Goal: Information Seeking & Learning: Learn about a topic

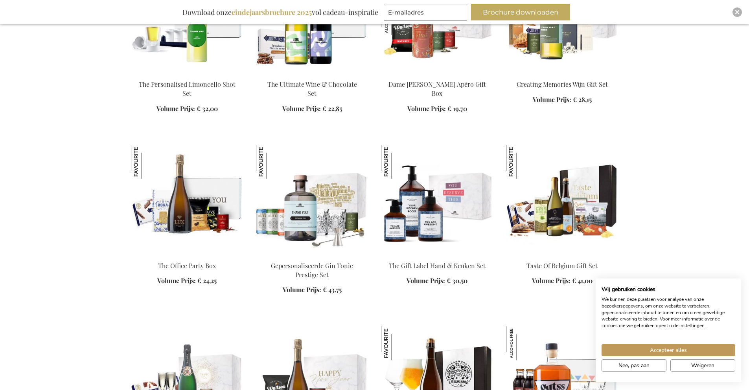
scroll to position [786, 0]
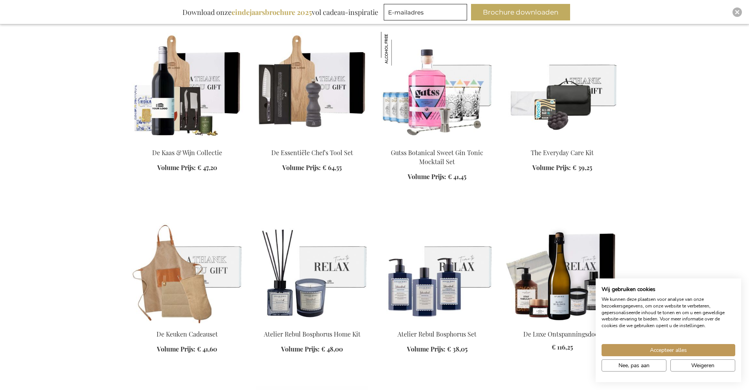
scroll to position [1926, 0]
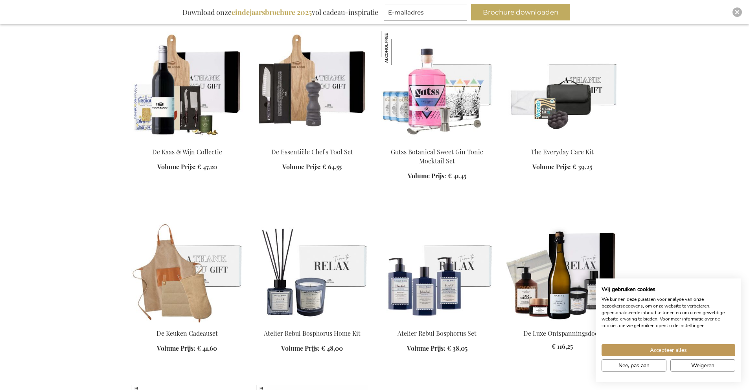
click at [578, 102] on img at bounding box center [562, 86] width 112 height 110
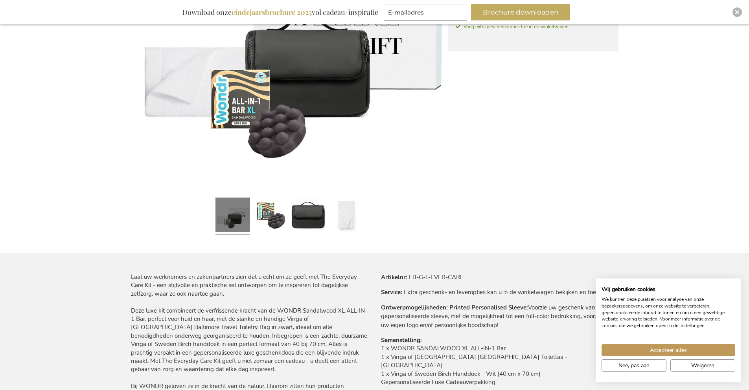
scroll to position [268, 0]
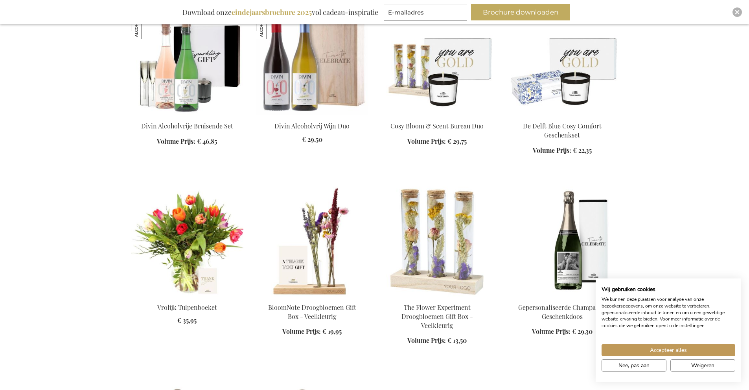
scroll to position [762, 0]
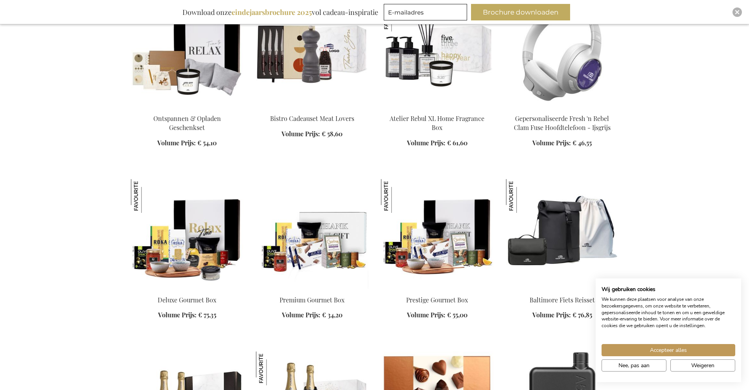
scroll to position [1901, 0]
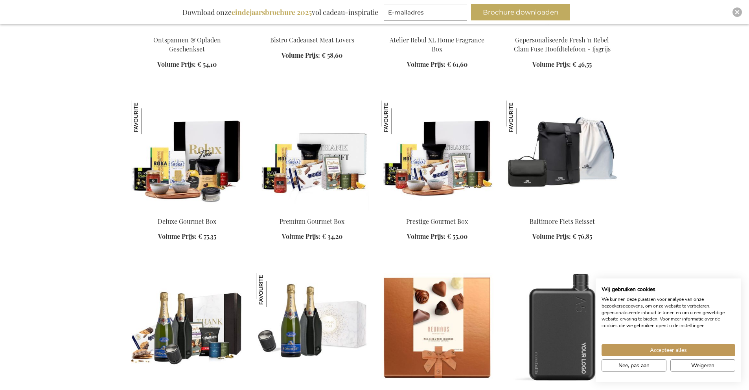
scroll to position [1980, 0]
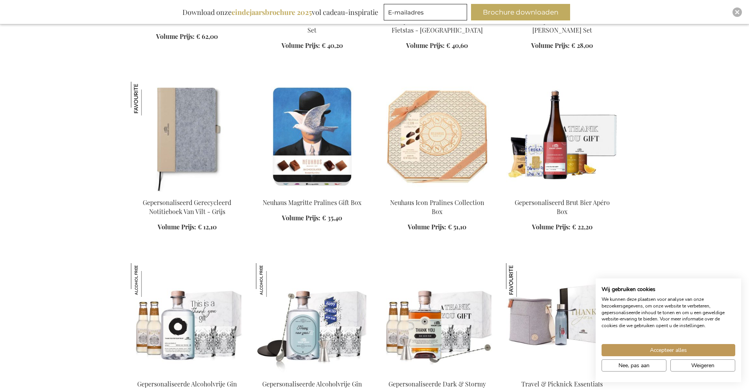
scroll to position [2687, 0]
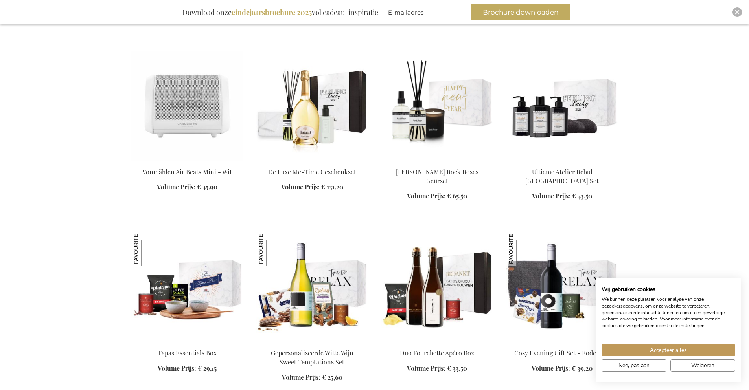
scroll to position [3434, 0]
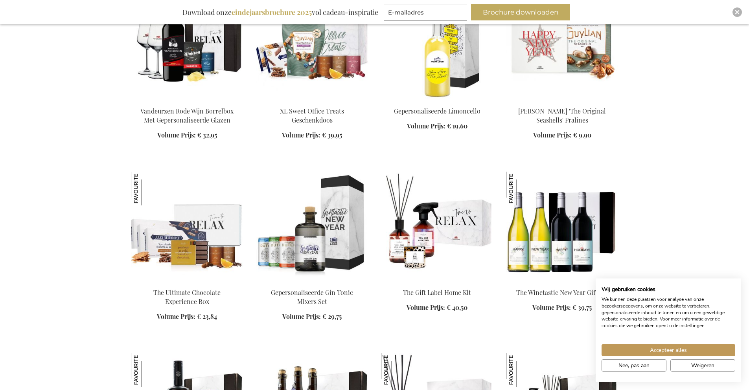
scroll to position [4338, 0]
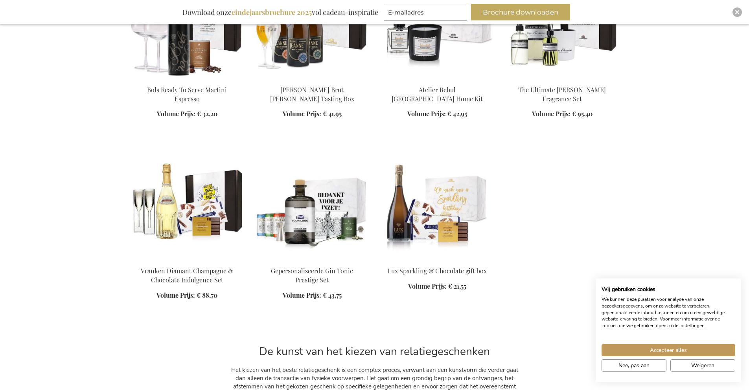
scroll to position [4652, 0]
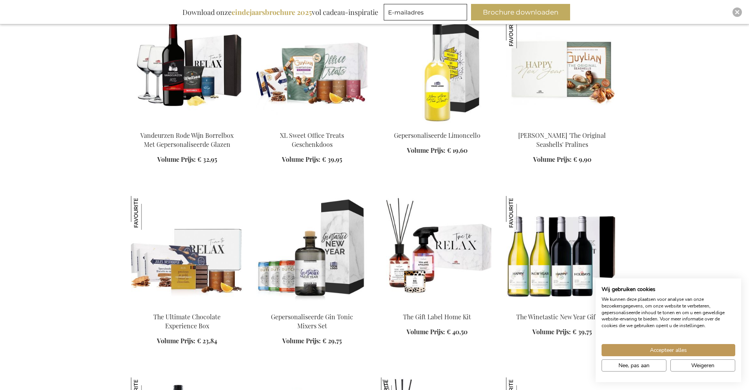
scroll to position [4142, 0]
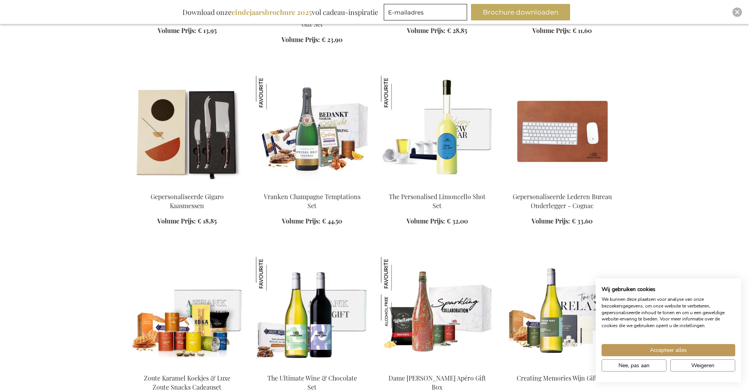
scroll to position [904, 0]
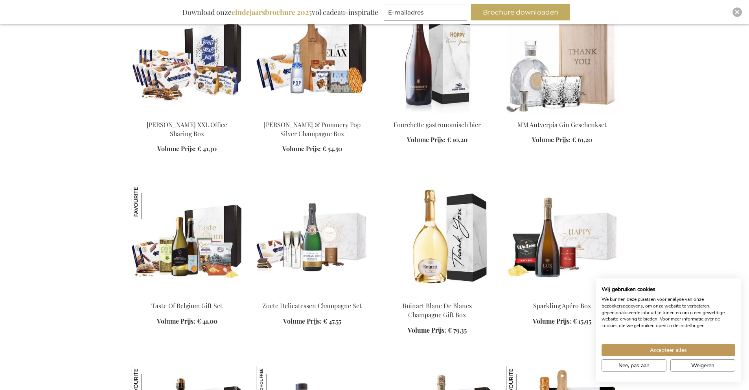
scroll to position [1493, 0]
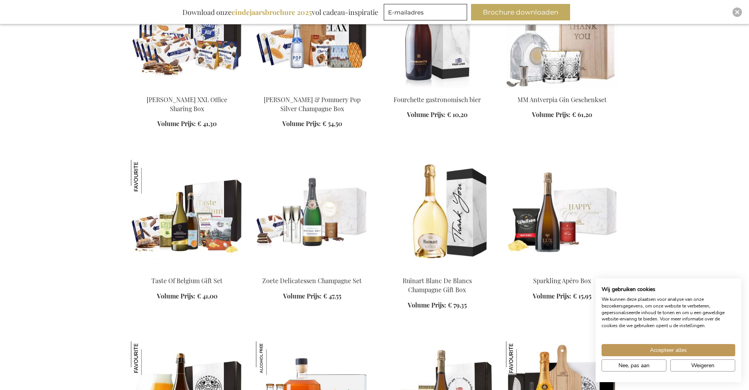
scroll to position [1493, 0]
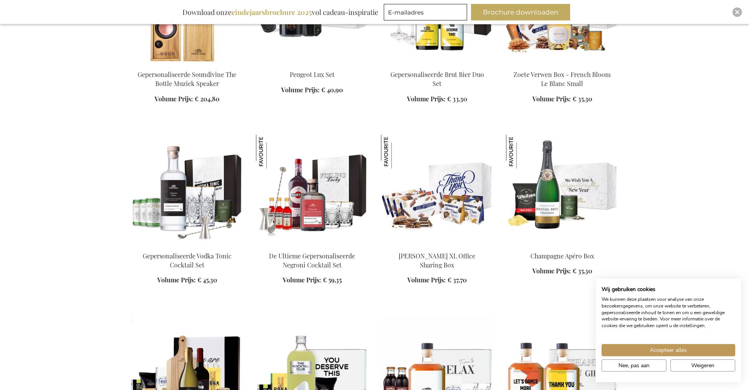
scroll to position [2083, 0]
